Goal: Information Seeking & Learning: Learn about a topic

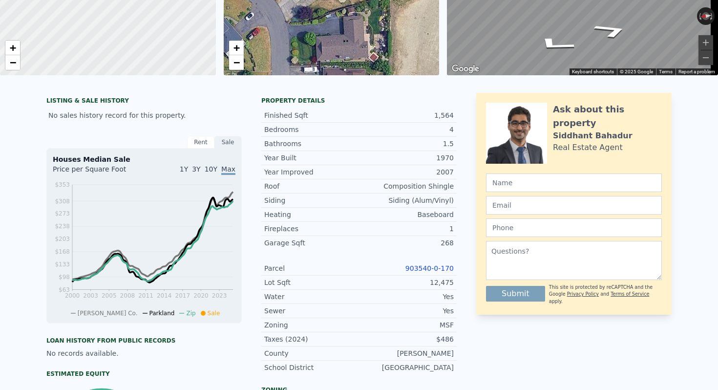
scroll to position [3, 0]
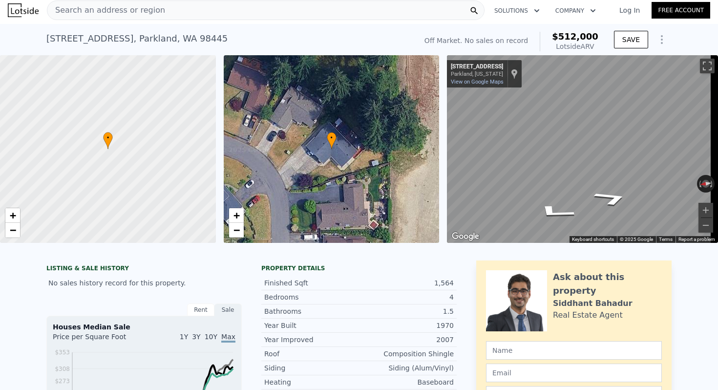
drag, startPoint x: 73, startPoint y: 39, endPoint x: 45, endPoint y: 39, distance: 27.3
click at [73, 39] on div "14909 12th Ave E , Parkland , WA 98445" at bounding box center [136, 39] width 181 height 14
drag, startPoint x: 42, startPoint y: 38, endPoint x: 199, endPoint y: 36, distance: 157.3
click at [199, 36] on div "14909 12th Ave E , Parkland , WA 98445 No sales on record (~ARV $512k ) Off Mar…" at bounding box center [359, 39] width 718 height 31
copy div "14909 12th Ave E , Parkland , WA 98445"
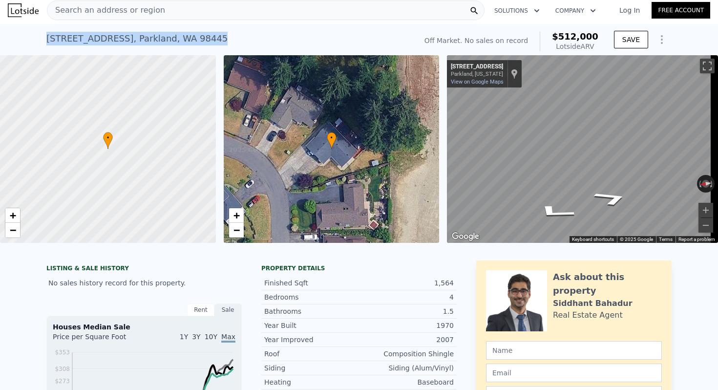
scroll to position [0, 4]
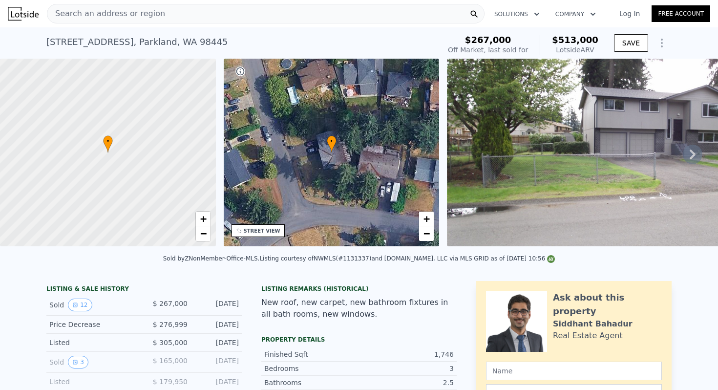
scroll to position [0, 4]
click at [126, 14] on span "Search an address or region" at bounding box center [106, 14] width 118 height 12
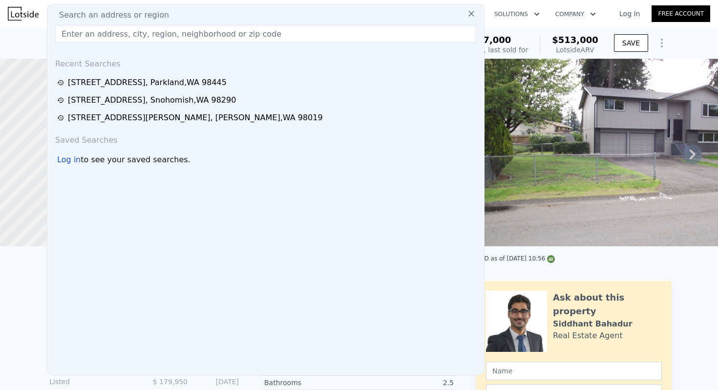
type input "Lore: Ips dol s amet consec adipiscinge seddoei temporin ut LAB etdo ma-aliqua …"
paste input "[STREET_ADDRESS][PERSON_NAME]"
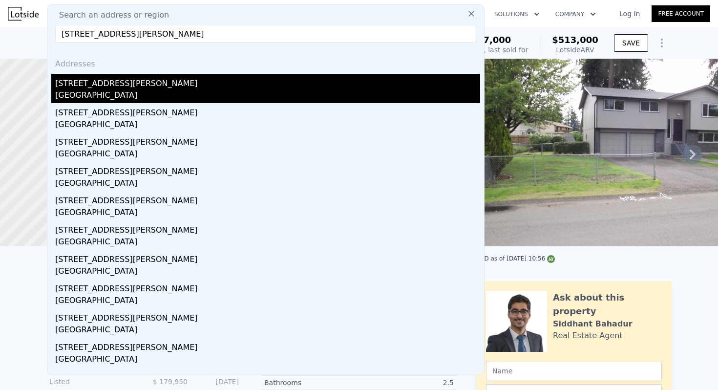
type input "[STREET_ADDRESS][PERSON_NAME]"
click at [194, 83] on div "[STREET_ADDRESS][PERSON_NAME]" at bounding box center [267, 82] width 425 height 16
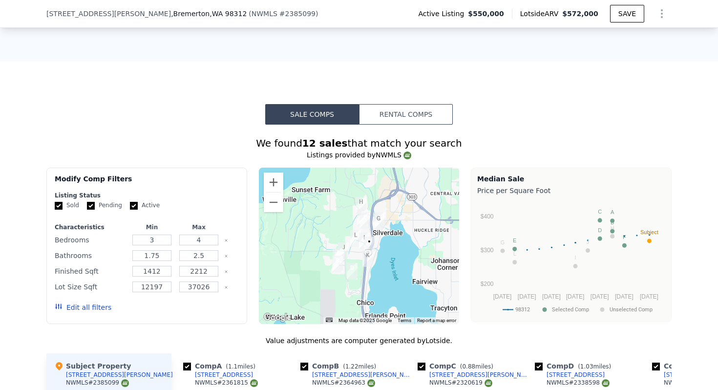
scroll to position [694, 0]
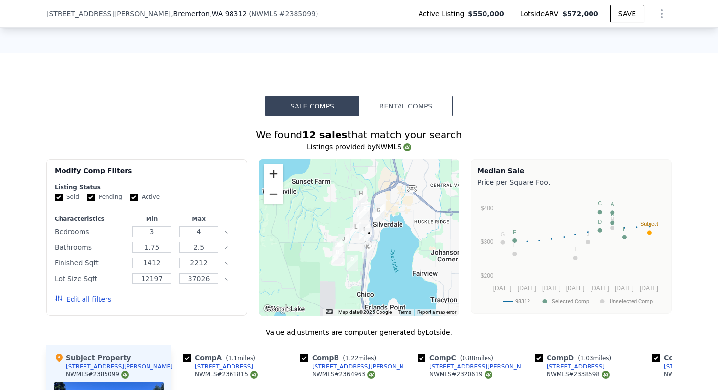
click at [264, 176] on button "Zoom in" at bounding box center [274, 174] width 20 height 20
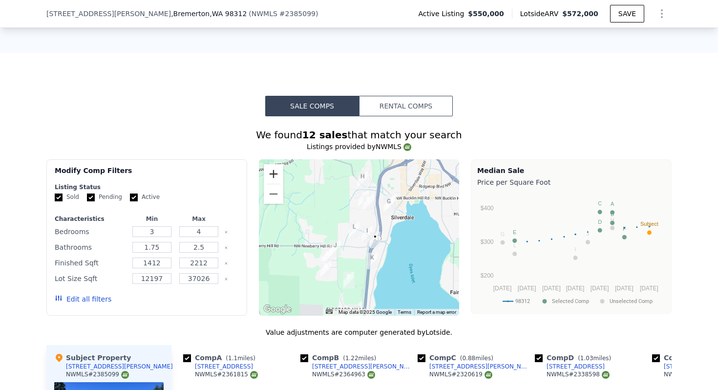
click at [264, 176] on button "Zoom in" at bounding box center [274, 174] width 20 height 20
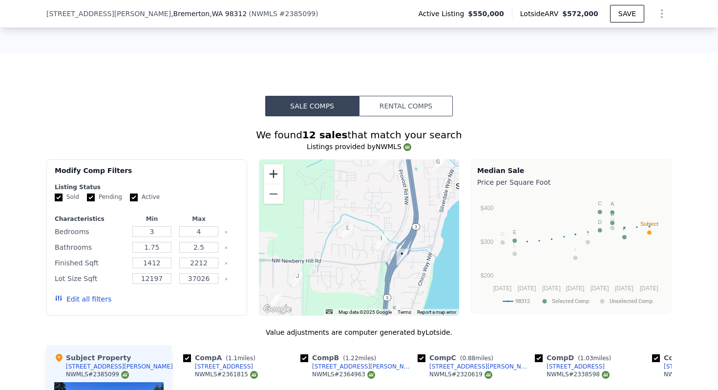
click at [264, 176] on button "Zoom in" at bounding box center [274, 174] width 20 height 20
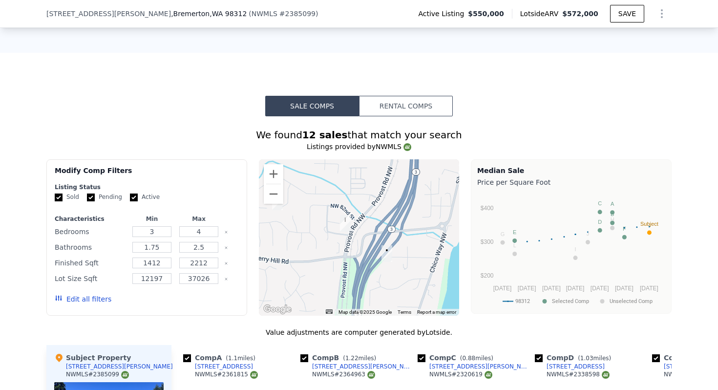
drag, startPoint x: 322, startPoint y: 243, endPoint x: 311, endPoint y: 220, distance: 26.0
click at [315, 235] on div at bounding box center [359, 237] width 201 height 156
click at [274, 183] on button "Zoom in" at bounding box center [274, 174] width 20 height 20
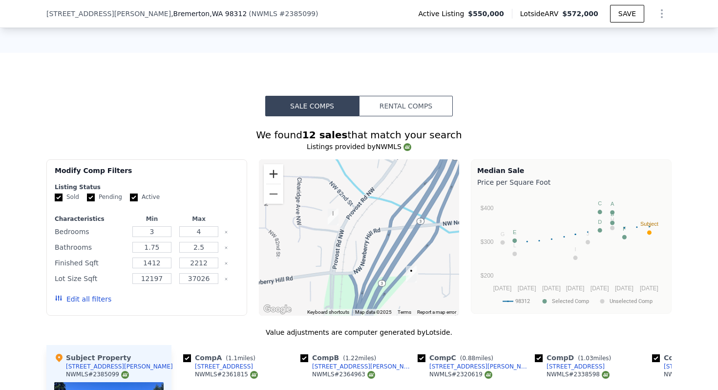
click at [274, 183] on button "Zoom in" at bounding box center [274, 174] width 20 height 20
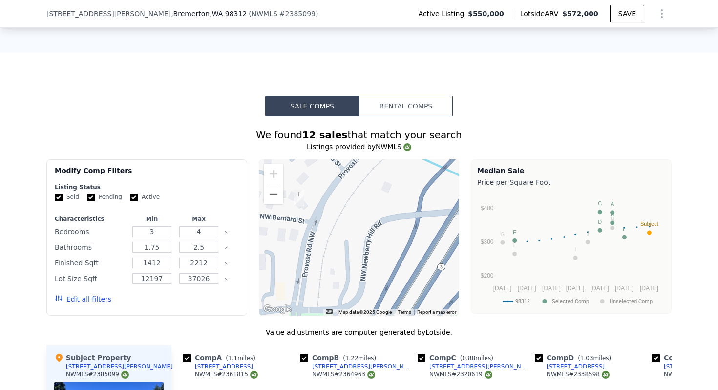
drag, startPoint x: 376, startPoint y: 260, endPoint x: 308, endPoint y: 180, distance: 105.0
click at [306, 183] on div at bounding box center [359, 237] width 201 height 156
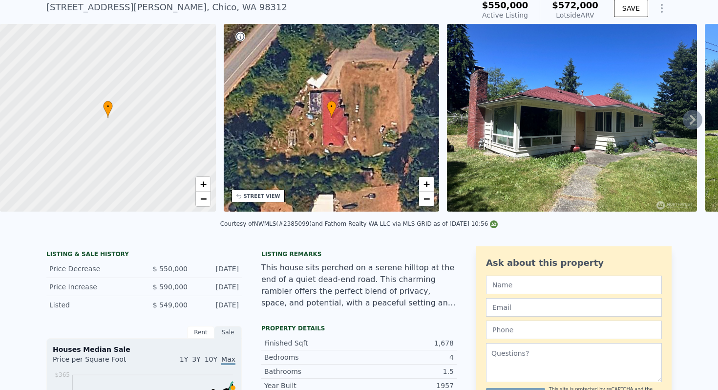
scroll to position [0, 0]
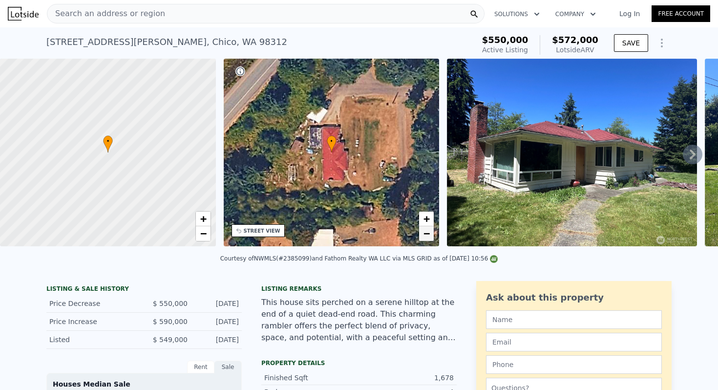
click at [425, 231] on span "−" at bounding box center [426, 233] width 6 height 12
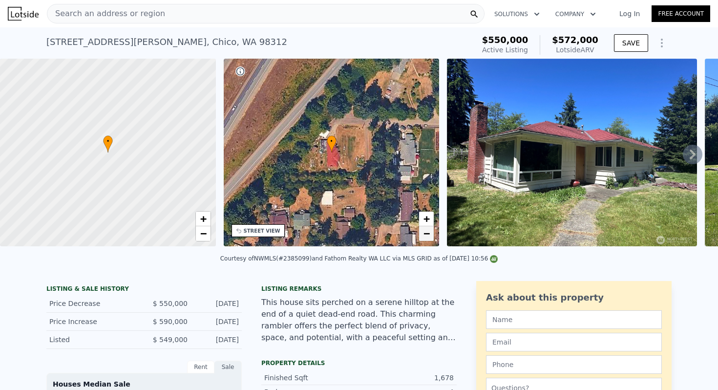
click at [425, 231] on span "−" at bounding box center [426, 233] width 6 height 12
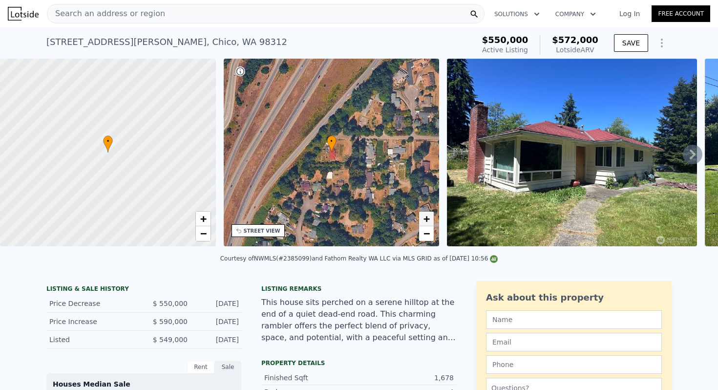
click at [424, 221] on span "+" at bounding box center [426, 218] width 6 height 12
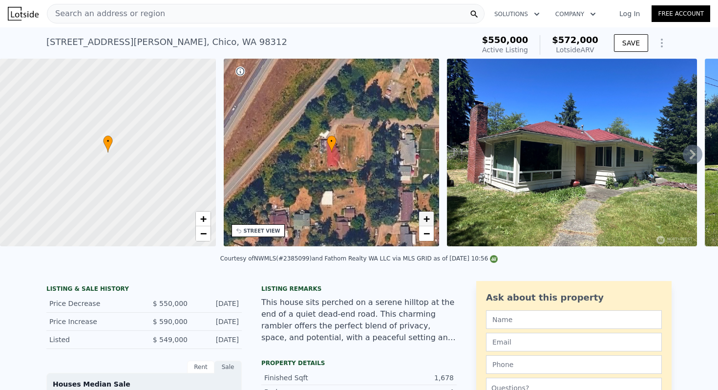
click at [424, 221] on span "+" at bounding box center [426, 218] width 6 height 12
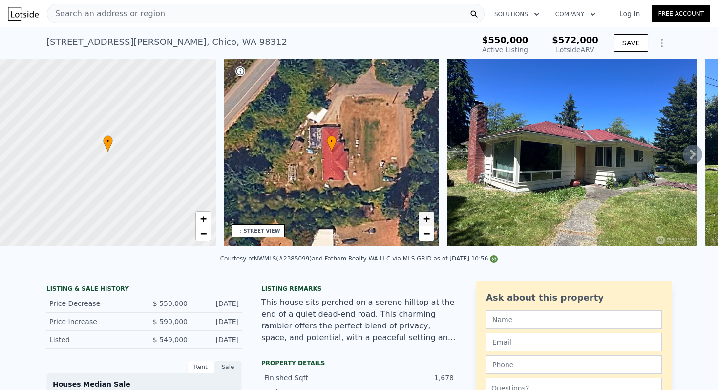
click at [424, 221] on span "+" at bounding box center [426, 218] width 6 height 12
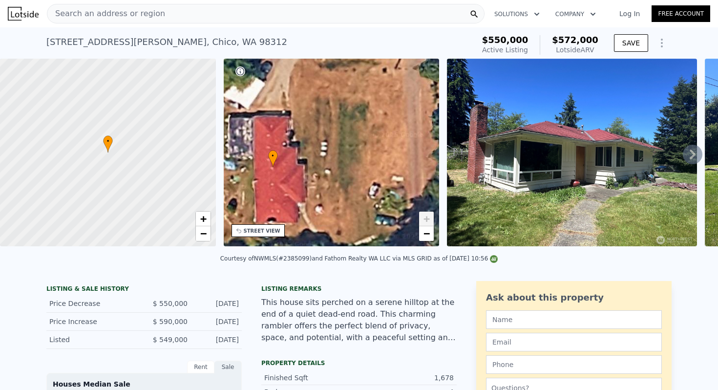
drag, startPoint x: 352, startPoint y: 198, endPoint x: 318, endPoint y: 188, distance: 35.1
click at [318, 188] on div "• + −" at bounding box center [332, 153] width 216 height 188
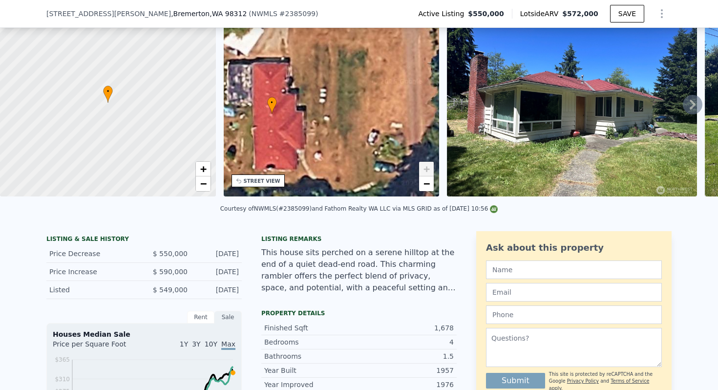
scroll to position [36, 0]
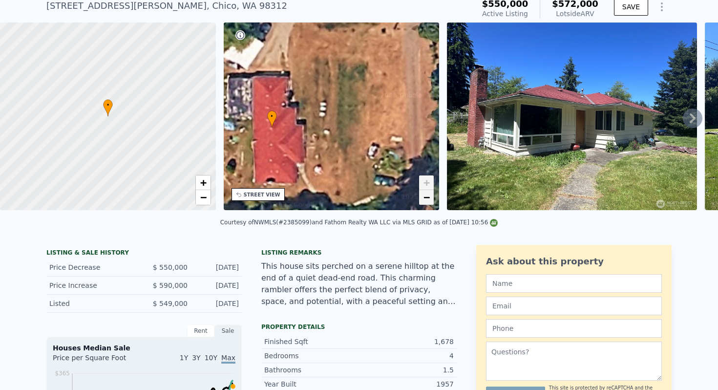
click at [423, 196] on span "−" at bounding box center [426, 197] width 6 height 12
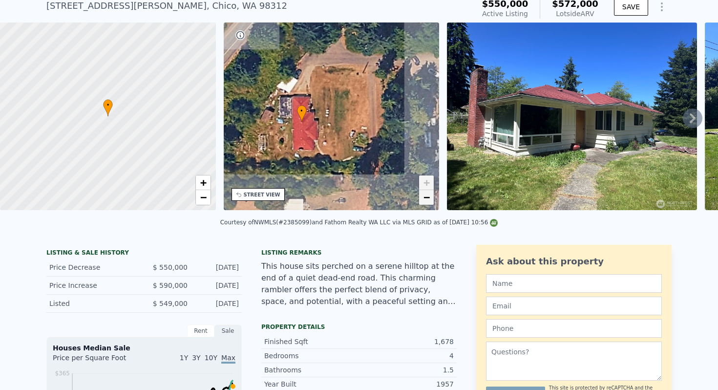
click at [423, 196] on span "−" at bounding box center [426, 197] width 6 height 12
click at [421, 196] on link "−" at bounding box center [426, 197] width 15 height 15
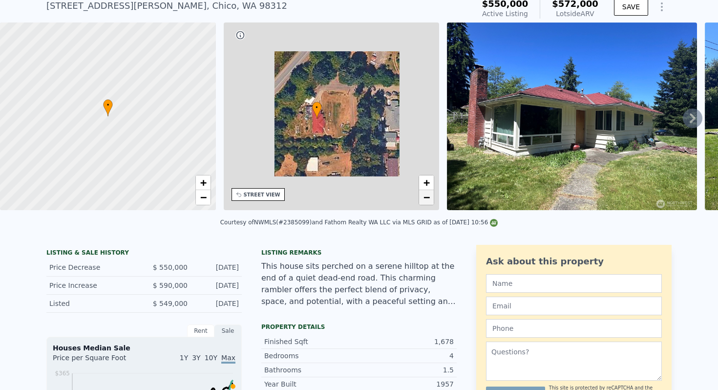
click at [421, 196] on link "−" at bounding box center [426, 197] width 15 height 15
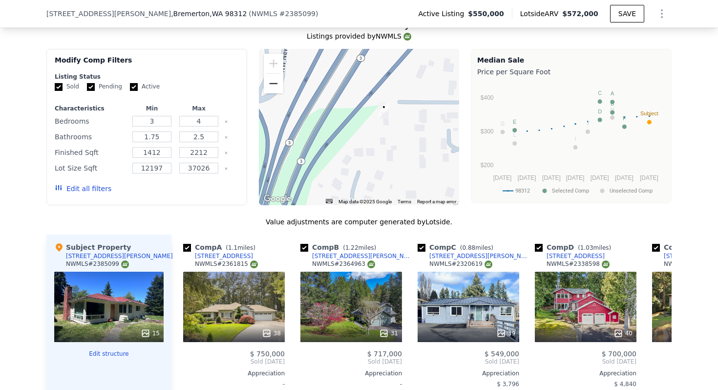
scroll to position [803, 0]
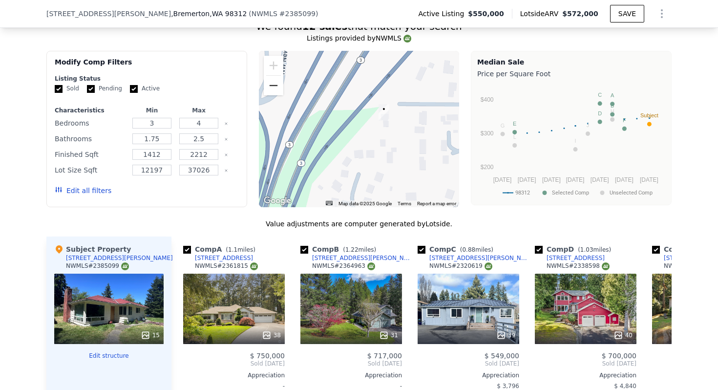
click at [264, 94] on button "Zoom out" at bounding box center [274, 86] width 20 height 20
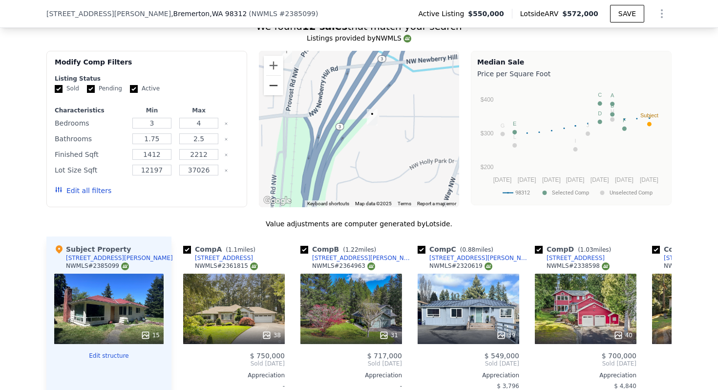
click at [264, 94] on button "Zoom out" at bounding box center [274, 86] width 20 height 20
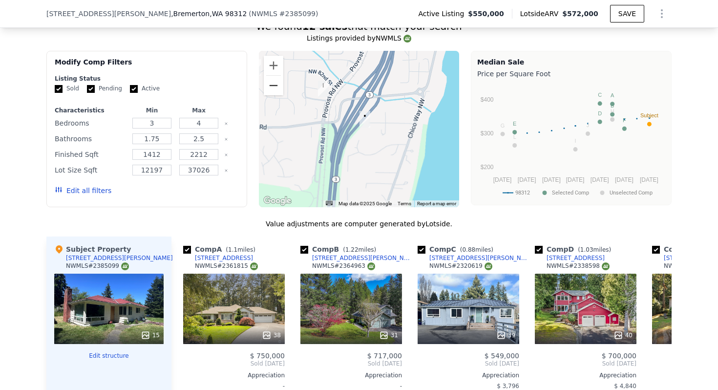
click at [264, 94] on button "Zoom out" at bounding box center [274, 86] width 20 height 20
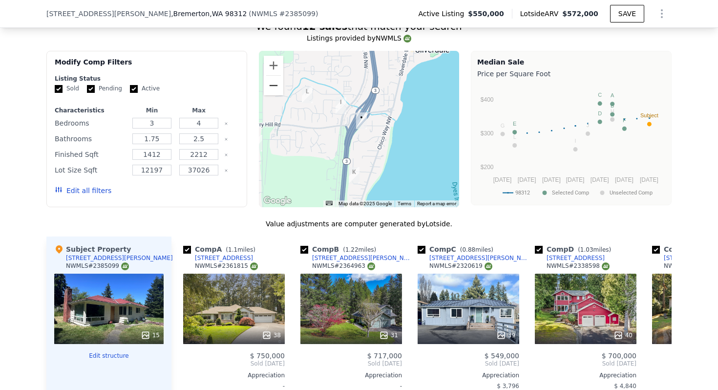
click at [264, 94] on button "Zoom out" at bounding box center [274, 86] width 20 height 20
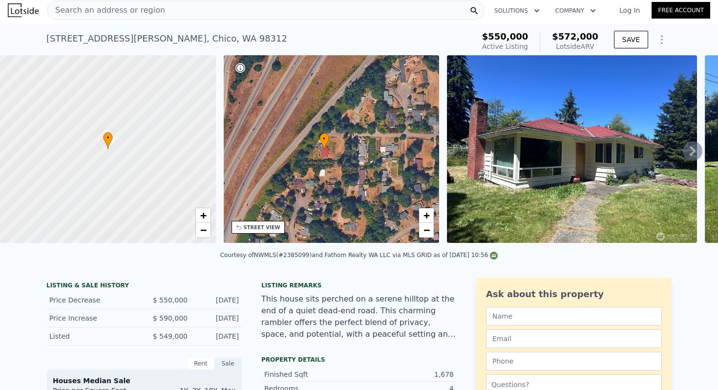
scroll to position [0, 0]
